Goal: Check status: Check status

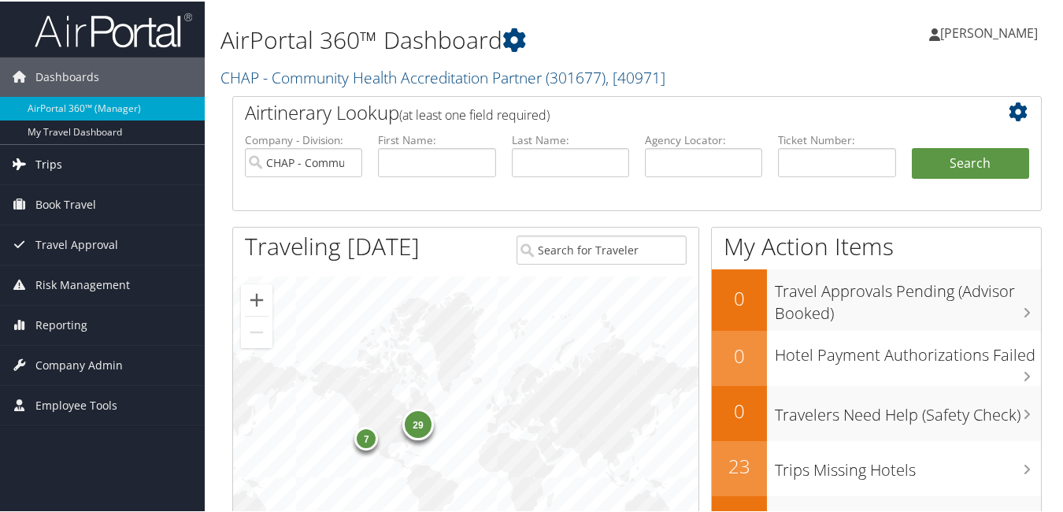
click at [58, 156] on span "Trips" at bounding box center [48, 162] width 27 height 39
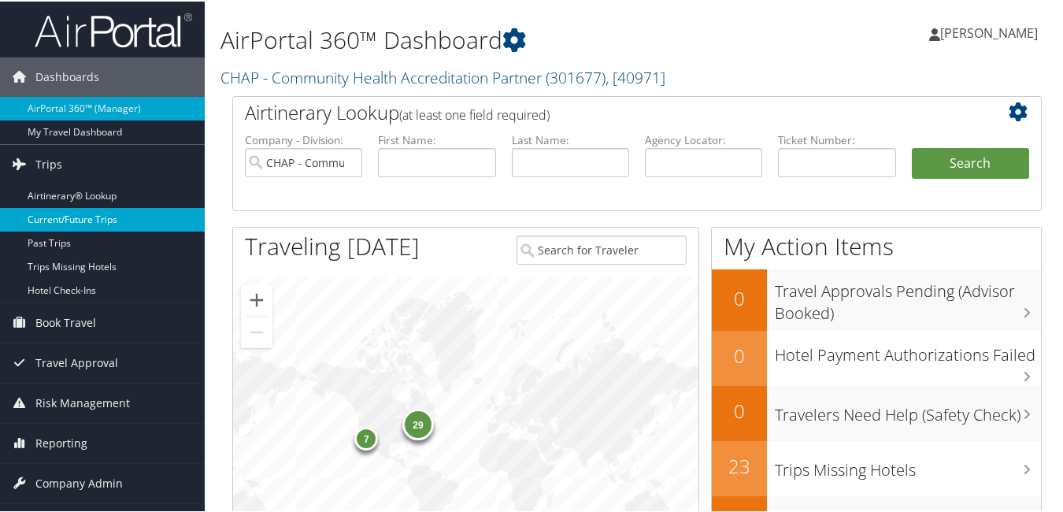
click at [100, 218] on link "Current/Future Trips" at bounding box center [102, 218] width 205 height 24
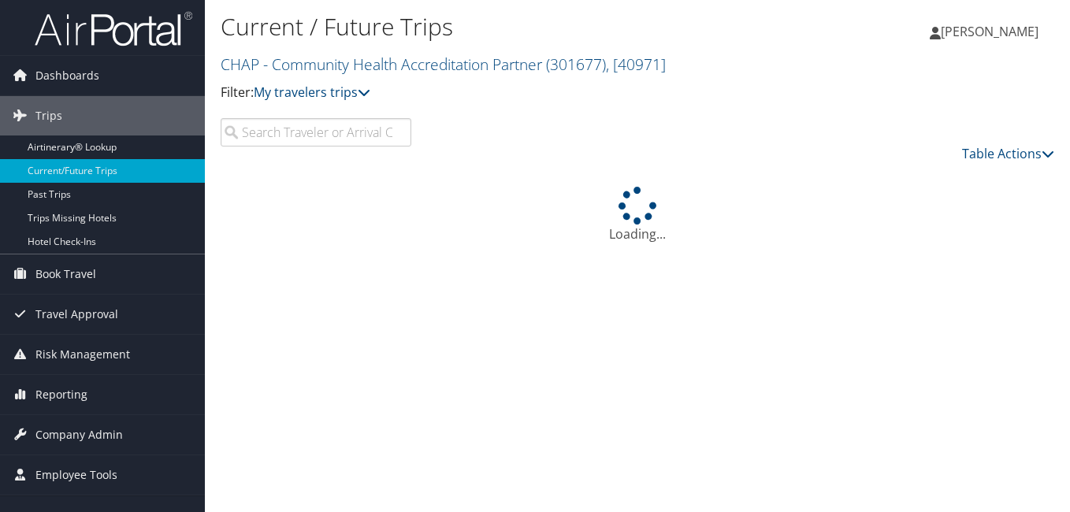
click at [265, 133] on input "search" at bounding box center [316, 132] width 191 height 28
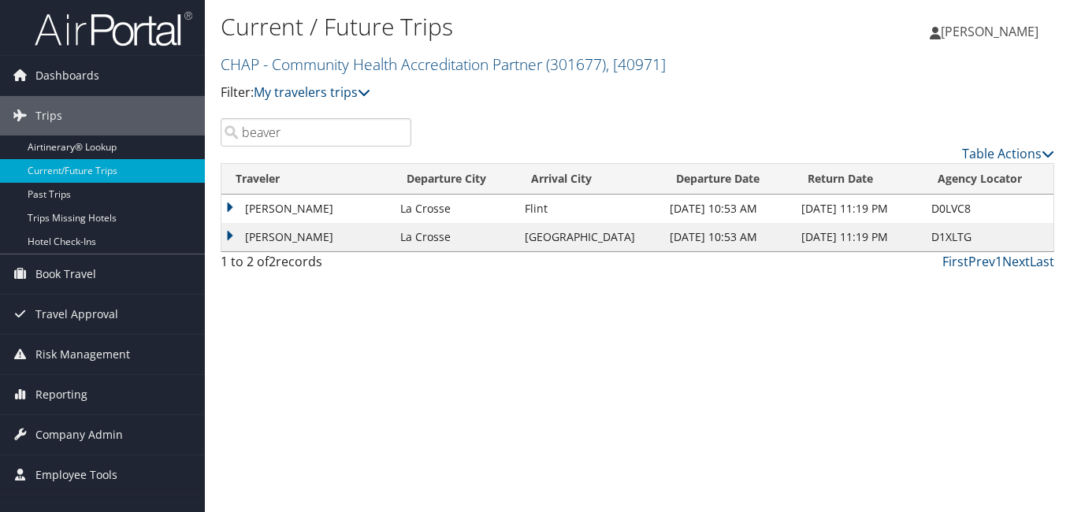
drag, startPoint x: 311, startPoint y: 134, endPoint x: 243, endPoint y: 208, distance: 100.4
click at [205, 166] on div "Current / Future Trips CHAP - Community Health Accreditation Partner ( 301677 )…" at bounding box center [637, 256] width 865 height 512
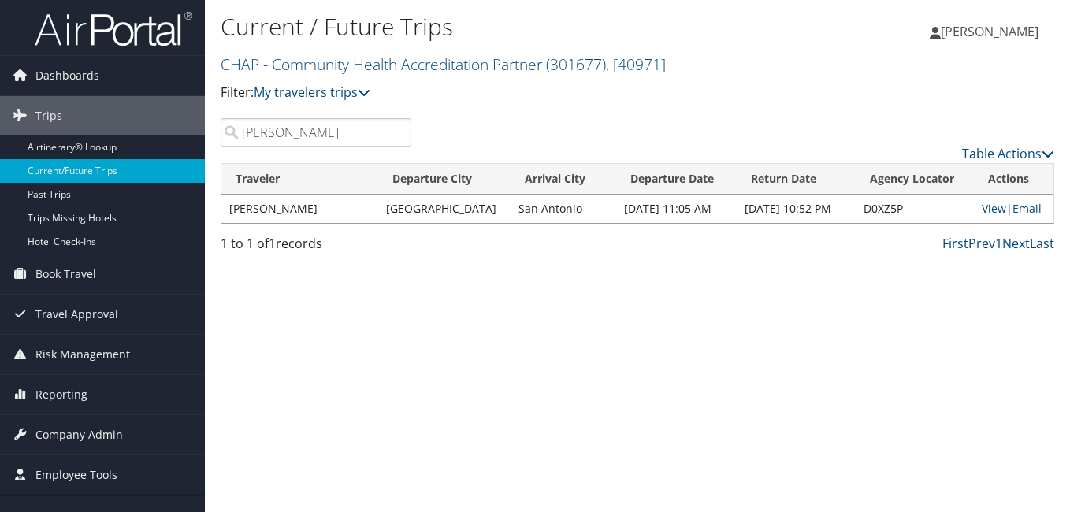
drag, startPoint x: 294, startPoint y: 129, endPoint x: 213, endPoint y: 159, distance: 85.7
click at [220, 155] on div "smith Table Actions" at bounding box center [637, 140] width 857 height 45
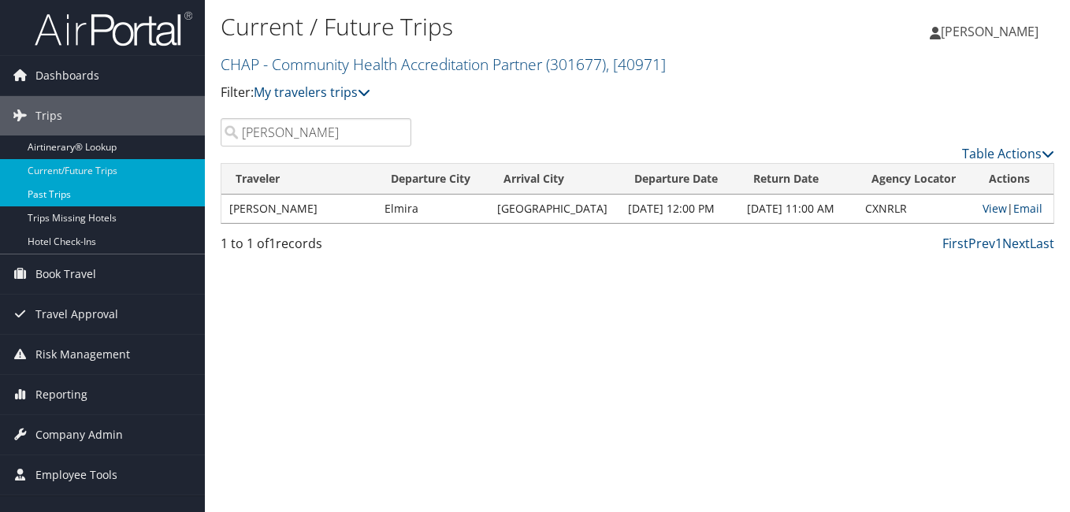
drag, startPoint x: 308, startPoint y: 137, endPoint x: 145, endPoint y: 187, distance: 170.4
click at [153, 177] on div "Dashboards AirPortal 360™ (Manager) My Travel Dashboard Trips Airtinerary® Look…" at bounding box center [535, 256] width 1070 height 512
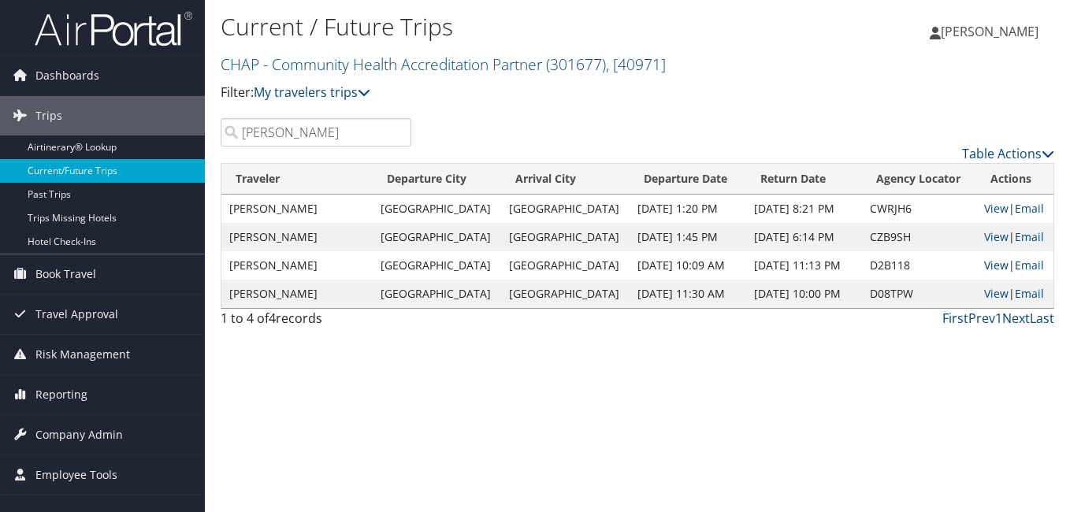
click at [995, 265] on link "View" at bounding box center [996, 265] width 24 height 15
drag, startPoint x: 329, startPoint y: 131, endPoint x: 169, endPoint y: 187, distance: 169.4
click at [203, 162] on div "Dashboards AirPortal 360™ (Manager) My Travel Dashboard Trips Airtinerary® Look…" at bounding box center [535, 256] width 1070 height 512
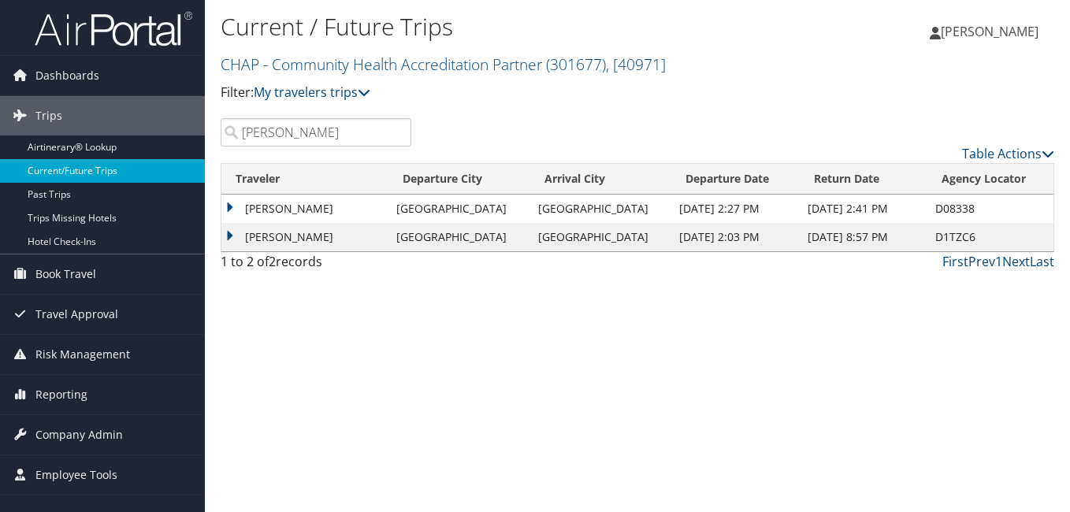
drag, startPoint x: 317, startPoint y: 128, endPoint x: 117, endPoint y: 179, distance: 206.5
click at [117, 179] on div "Dashboards AirPortal 360™ (Manager) My Travel Dashboard Trips Airtinerary® Look…" at bounding box center [535, 256] width 1070 height 512
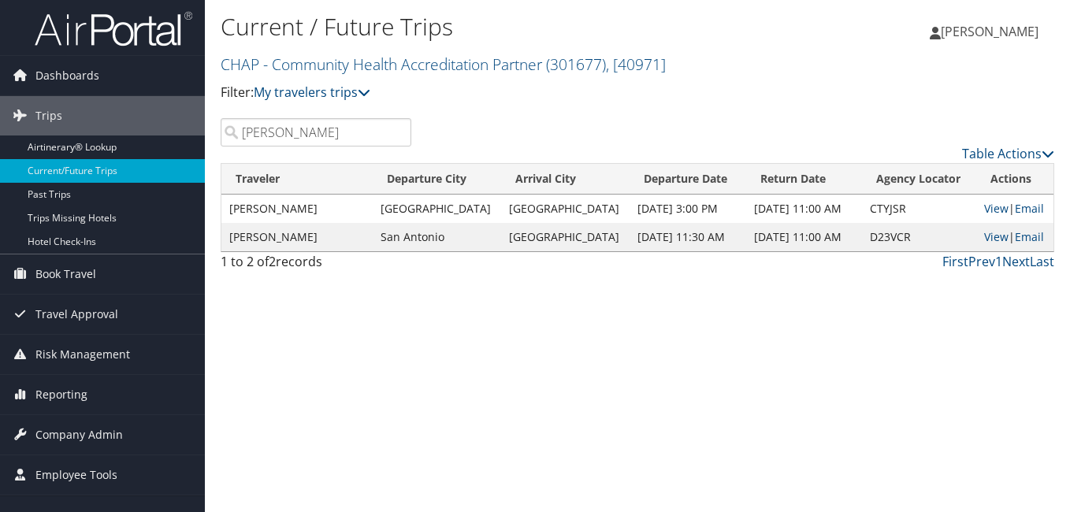
drag, startPoint x: 287, startPoint y: 140, endPoint x: 212, endPoint y: 178, distance: 83.8
click at [231, 158] on div "wilson Table Actions" at bounding box center [637, 140] width 857 height 45
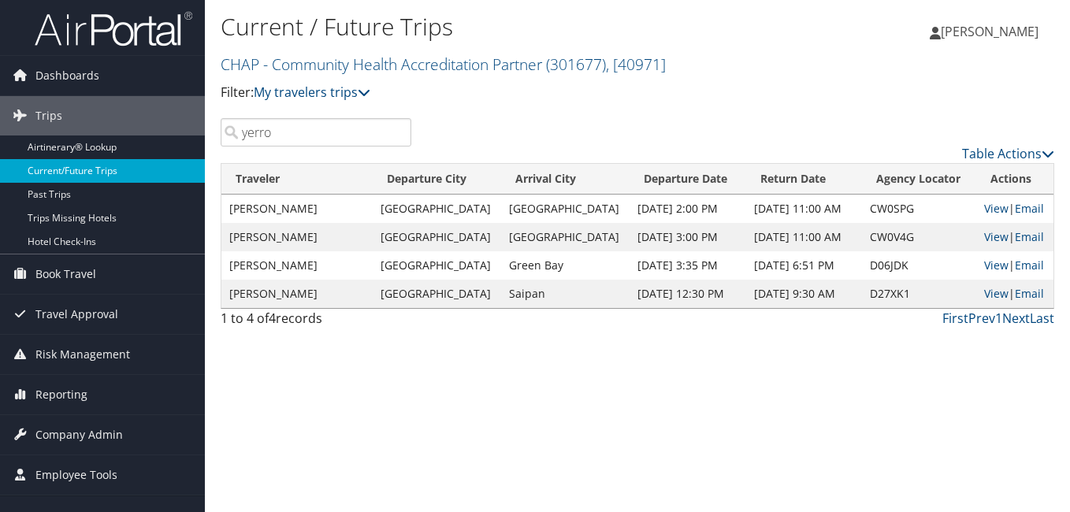
drag, startPoint x: 245, startPoint y: 140, endPoint x: 161, endPoint y: 161, distance: 86.9
click at [186, 150] on div "Dashboards AirPortal 360™ (Manager) My Travel Dashboard Trips Airtinerary® Look…" at bounding box center [535, 256] width 1070 height 512
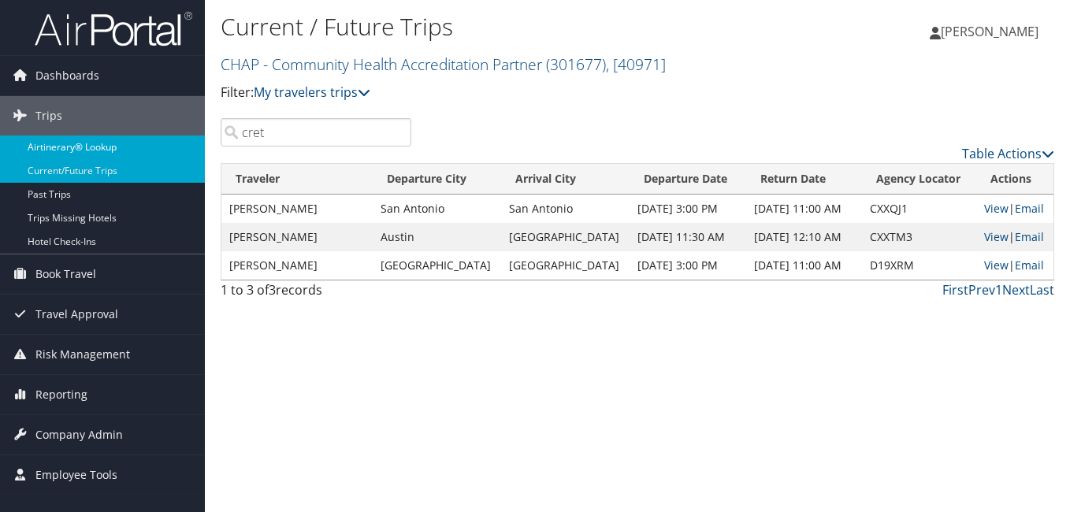
drag, startPoint x: 275, startPoint y: 135, endPoint x: 168, endPoint y: 155, distance: 109.1
click at [169, 154] on div "Dashboards AirPortal 360™ (Manager) My Travel Dashboard Trips Airtinerary® Look…" at bounding box center [535, 256] width 1070 height 512
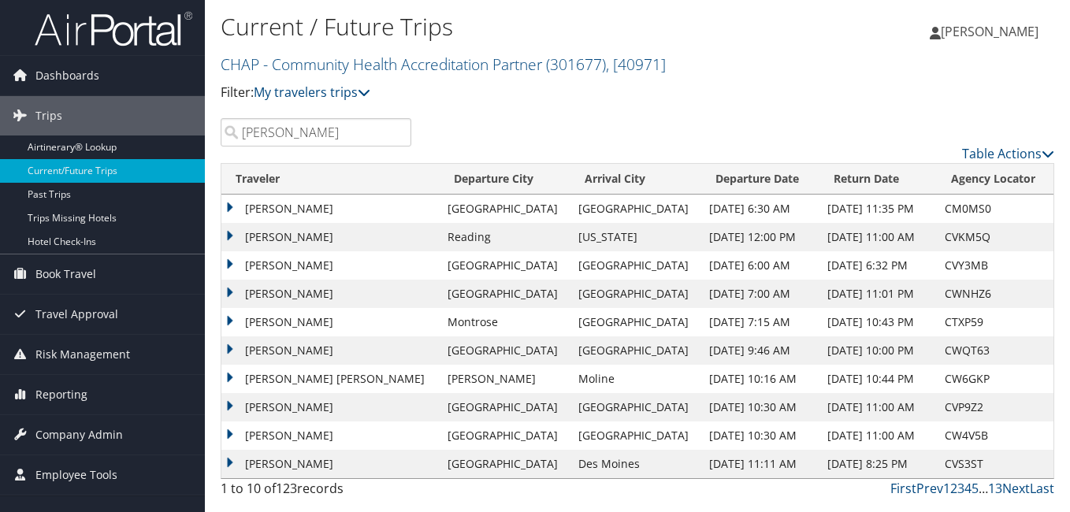
click at [264, 139] on input "hemry" at bounding box center [316, 132] width 191 height 28
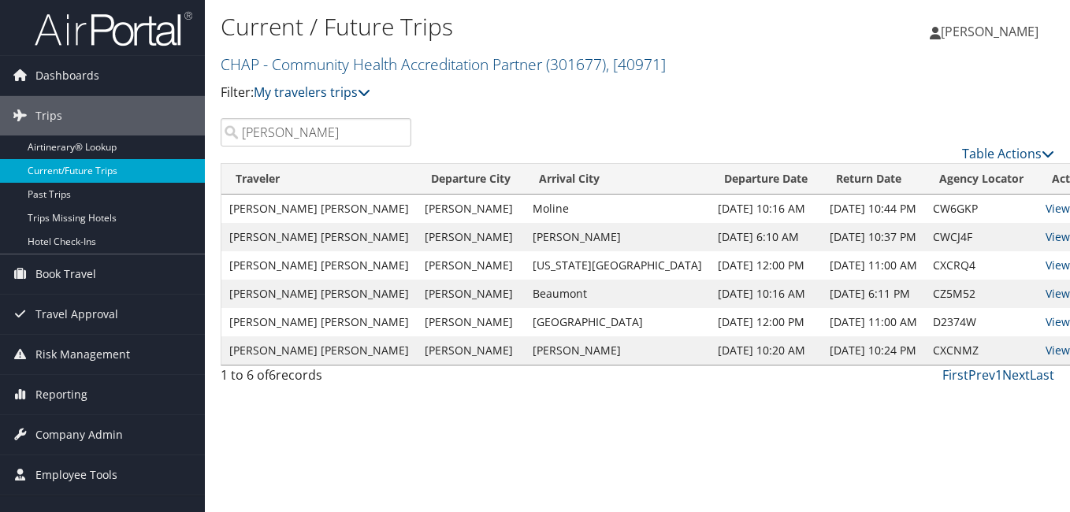
drag, startPoint x: 288, startPoint y: 139, endPoint x: 139, endPoint y: 165, distance: 151.1
click at [139, 165] on div "Dashboards AirPortal 360™ (Manager) My Travel Dashboard Trips Airtinerary® Look…" at bounding box center [535, 256] width 1070 height 512
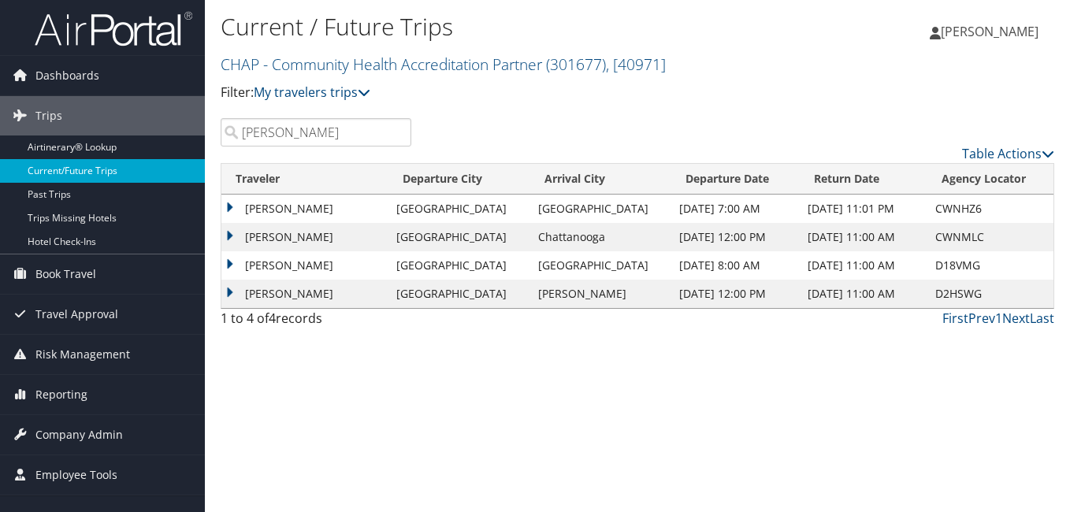
drag, startPoint x: 260, startPoint y: 139, endPoint x: 152, endPoint y: 169, distance: 111.8
click at [154, 165] on div "Dashboards AirPortal 360™ (Manager) My Travel Dashboard Trips Airtinerary® Look…" at bounding box center [535, 256] width 1070 height 512
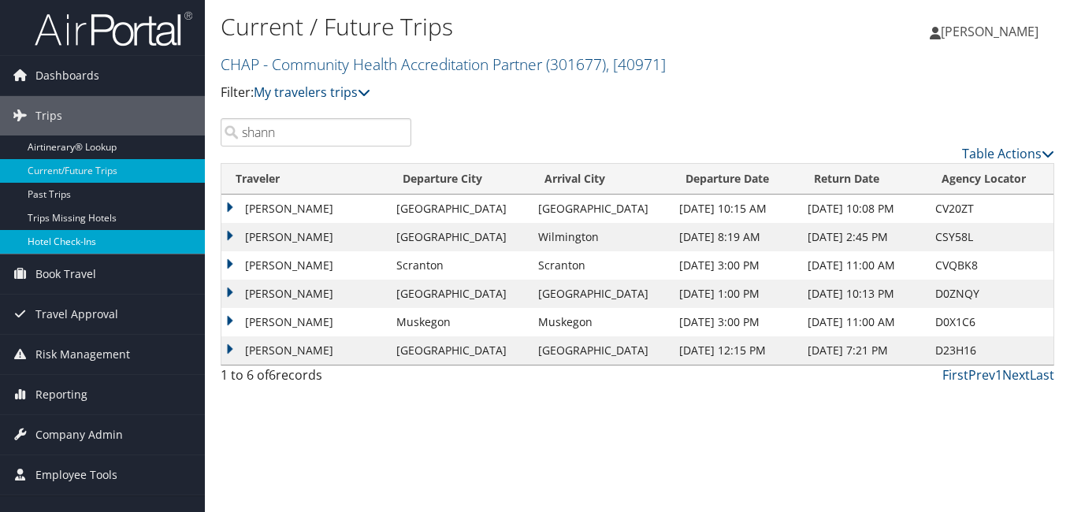
type input "shann"
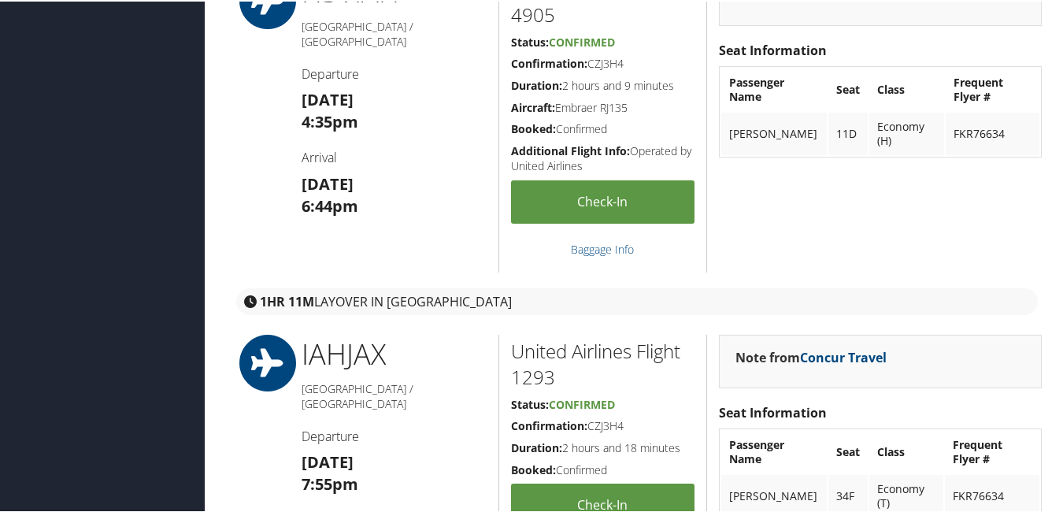
scroll to position [1418, 0]
